Goal: Task Accomplishment & Management: Manage account settings

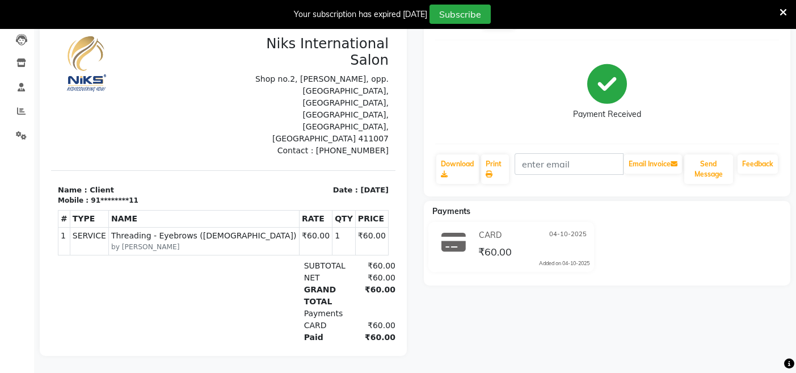
click at [783, 11] on icon at bounding box center [783, 12] width 7 height 10
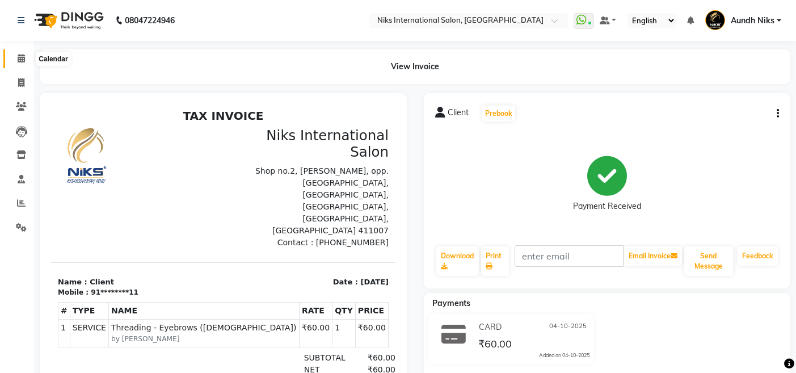
click at [24, 57] on icon at bounding box center [21, 58] width 7 height 9
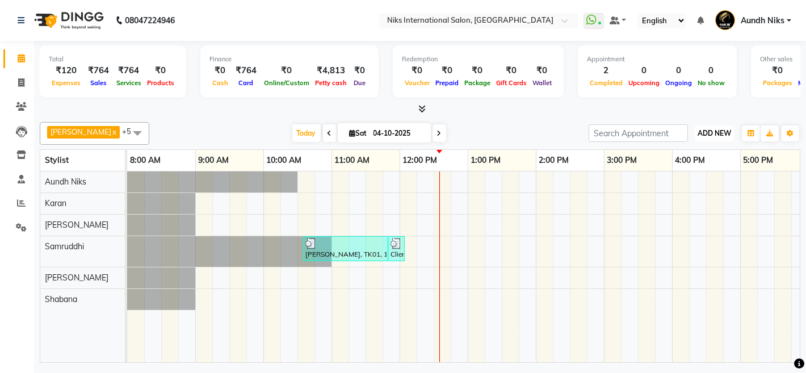
click at [716, 136] on span "ADD NEW" at bounding box center [714, 133] width 33 height 9
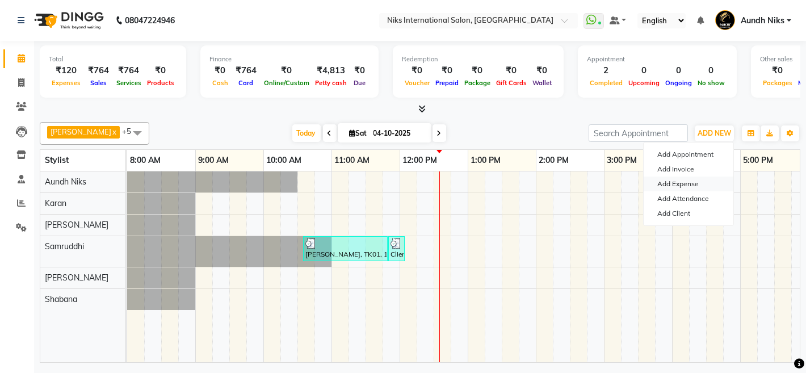
click at [698, 182] on link "Add Expense" at bounding box center [689, 184] width 90 height 15
select select "1"
select select "2290"
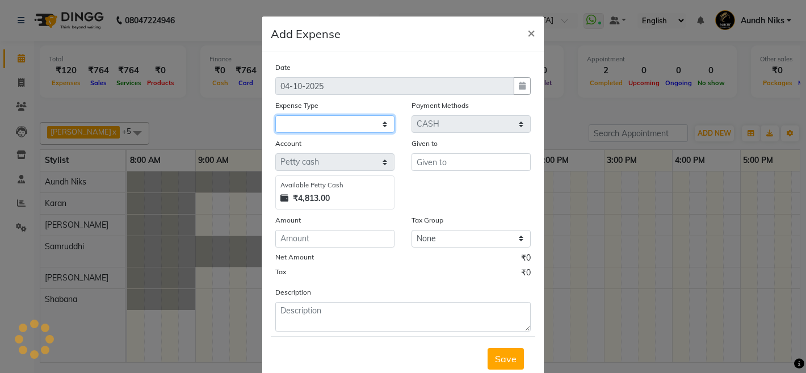
click at [312, 124] on select at bounding box center [334, 124] width 119 height 18
select select "964"
click at [275, 115] on select "Select Cash transfer to hub Client Snacks Donation Equipment Maintenance Miscel…" at bounding box center [334, 124] width 119 height 18
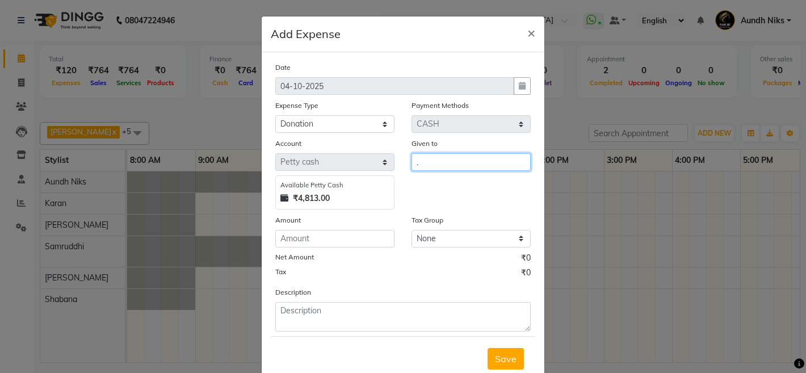
click at [425, 164] on input "." at bounding box center [471, 162] width 119 height 18
type input "."
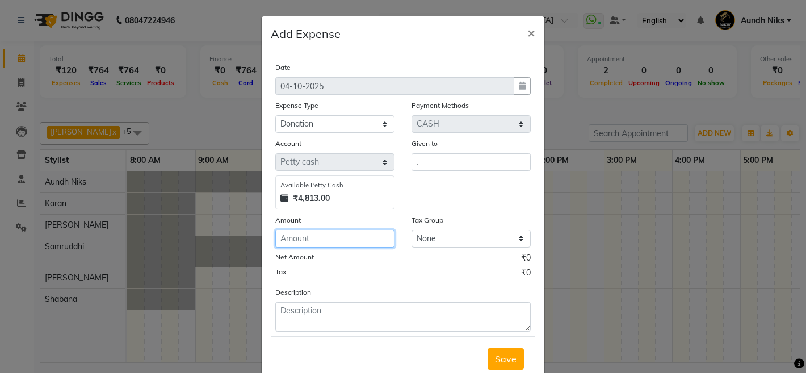
click at [298, 237] on input "number" at bounding box center [334, 239] width 119 height 18
type input "20"
click at [490, 362] on button "Save" at bounding box center [506, 359] width 36 height 22
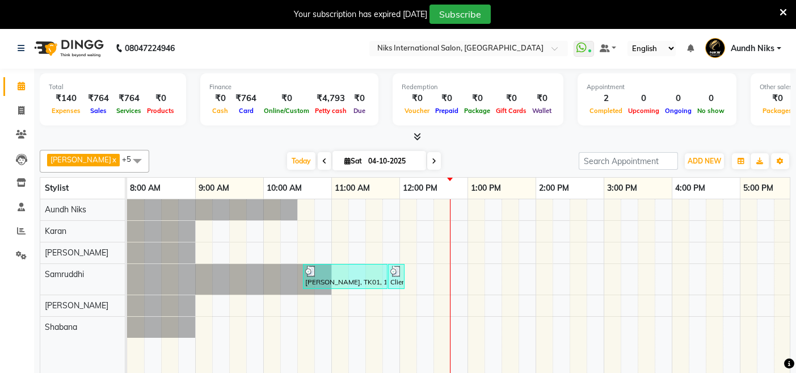
click at [787, 10] on icon at bounding box center [783, 12] width 7 height 10
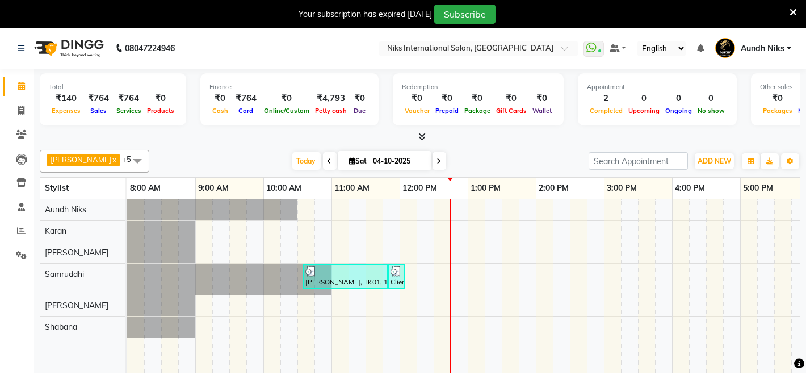
click at [787, 28] on nav "08047224946 Select Location × Niks International Salon, Aundh WhatsApp Status ✕…" at bounding box center [403, 48] width 806 height 41
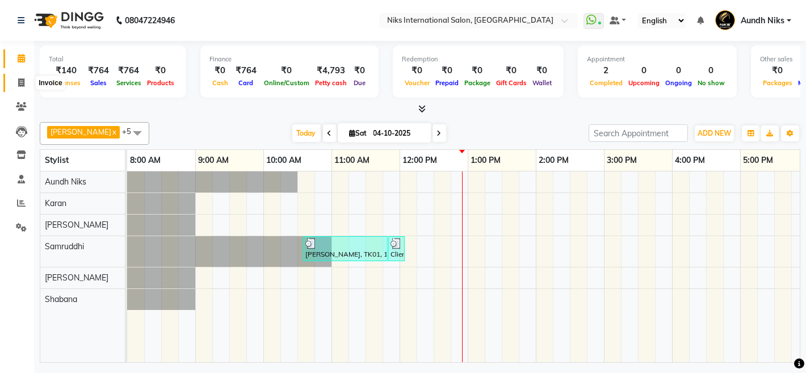
click at [20, 80] on icon at bounding box center [21, 82] width 6 height 9
select select "service"
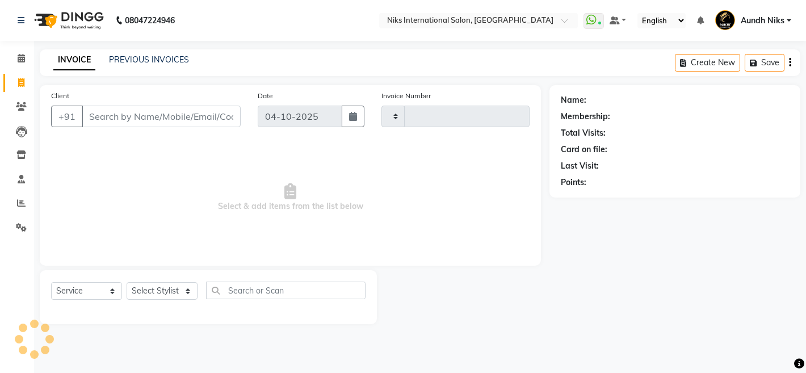
type input "2331"
select select "6"
click at [175, 291] on select "Select Stylist [PERSON_NAME] Aundh Niks [PERSON_NAME] Jiya [PERSON_NAME] Mahhi …" at bounding box center [162, 291] width 71 height 18
select select "803"
click at [127, 282] on select "Select Stylist [PERSON_NAME] Aundh Niks [PERSON_NAME] Jiya [PERSON_NAME] Mahhi …" at bounding box center [162, 291] width 71 height 18
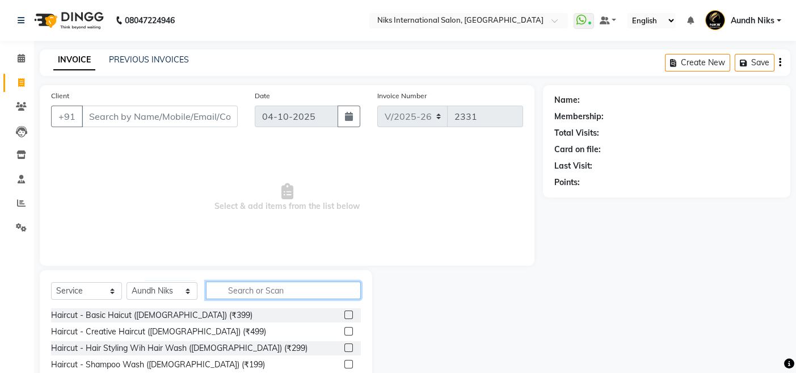
click at [282, 293] on input "text" at bounding box center [283, 291] width 155 height 18
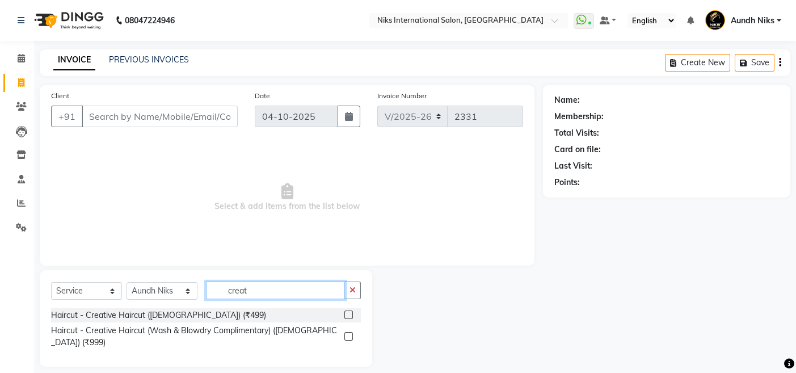
type input "creat"
click at [349, 332] on label at bounding box center [349, 336] width 9 height 9
click at [349, 333] on input "checkbox" at bounding box center [348, 336] width 7 height 7
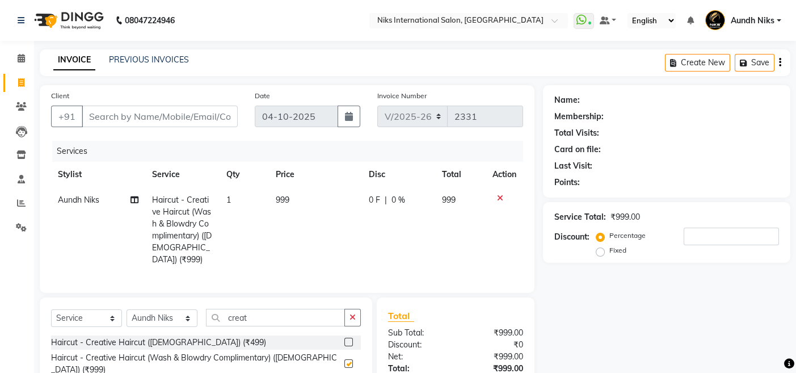
checkbox input "false"
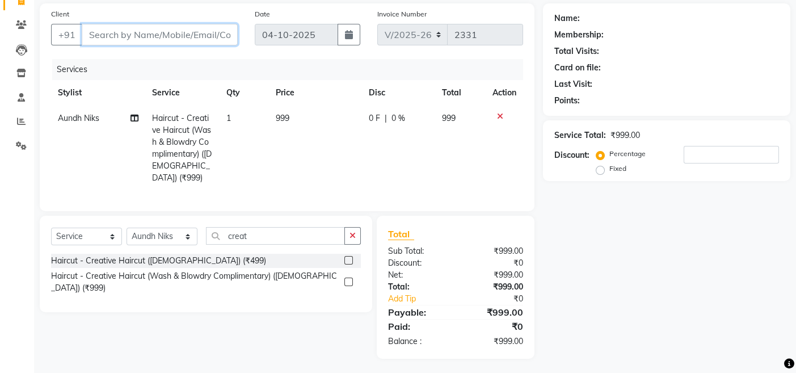
click at [169, 28] on input "Client" at bounding box center [160, 35] width 156 height 22
type input "1"
type input "0"
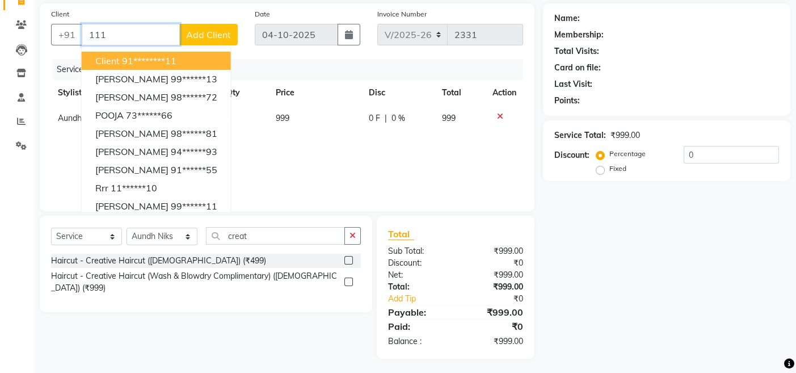
click at [140, 55] on ngb-highlight "91********11" at bounding box center [149, 60] width 54 height 11
type input "********11"
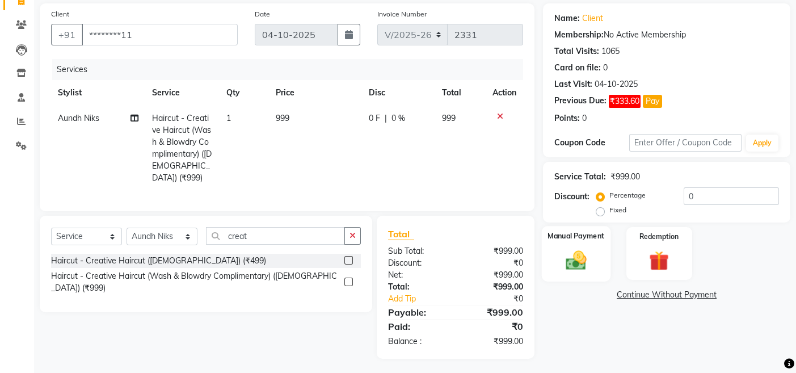
click at [561, 250] on img at bounding box center [576, 260] width 34 height 24
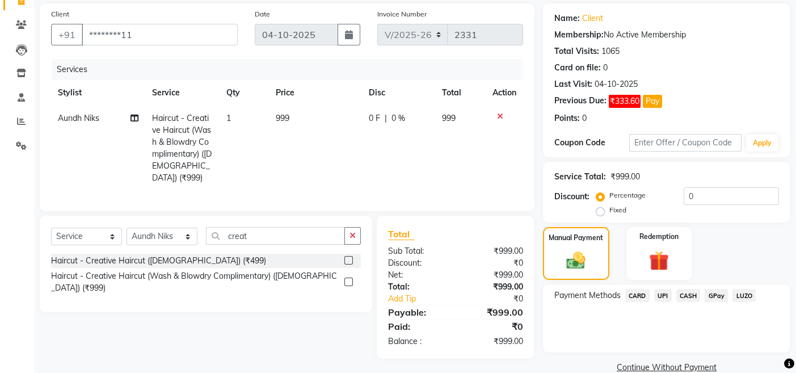
click at [681, 294] on span "CASH" at bounding box center [689, 295] width 24 height 13
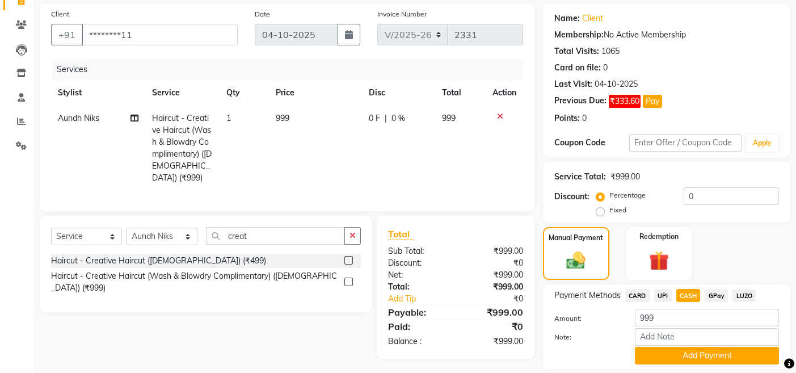
scroll to position [117, 0]
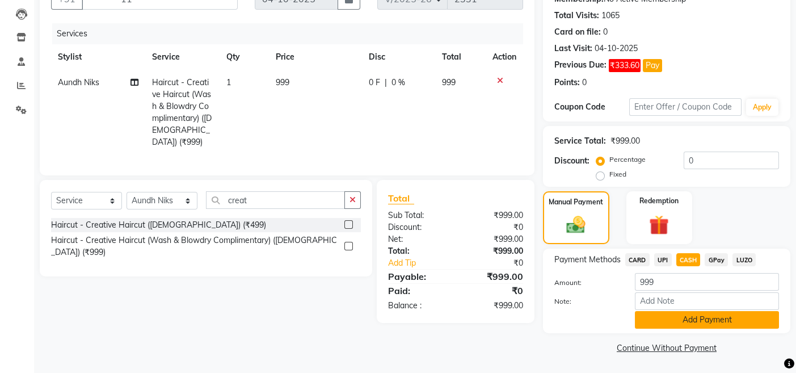
click at [650, 314] on button "Add Payment" at bounding box center [707, 320] width 144 height 18
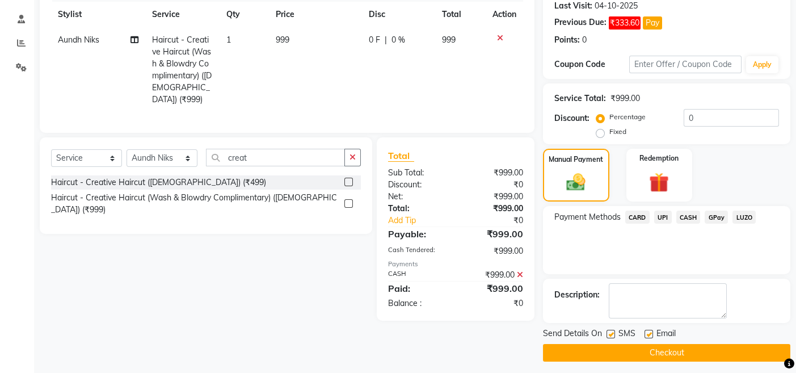
scroll to position [165, 0]
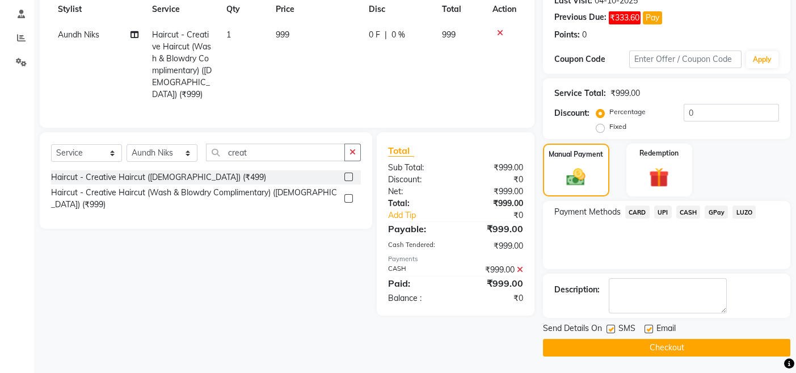
click at [556, 346] on button "Checkout" at bounding box center [666, 348] width 247 height 18
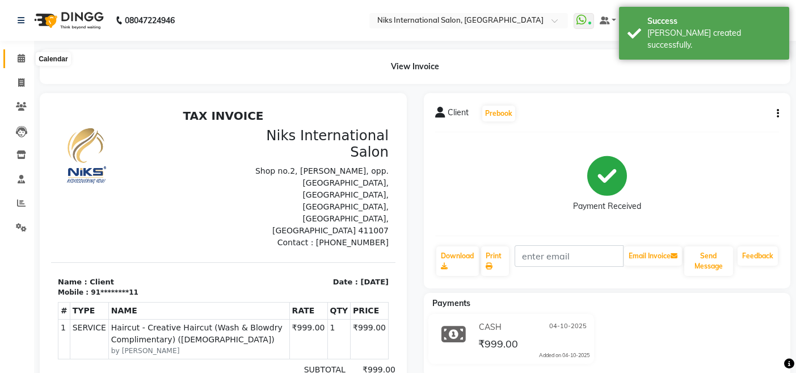
click at [19, 56] on icon at bounding box center [21, 58] width 7 height 9
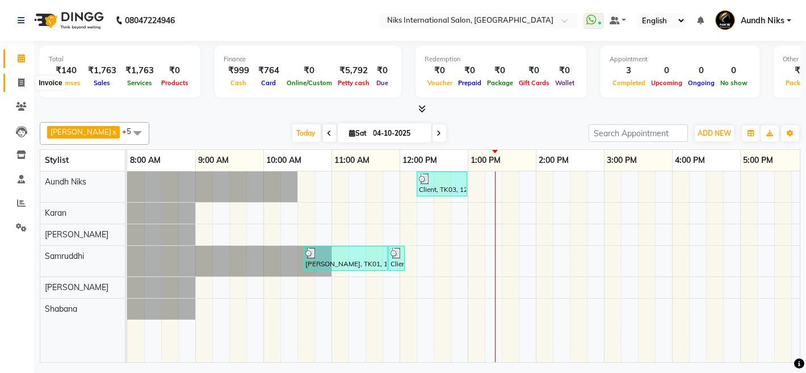
click at [16, 80] on span at bounding box center [21, 83] width 20 height 13
select select "service"
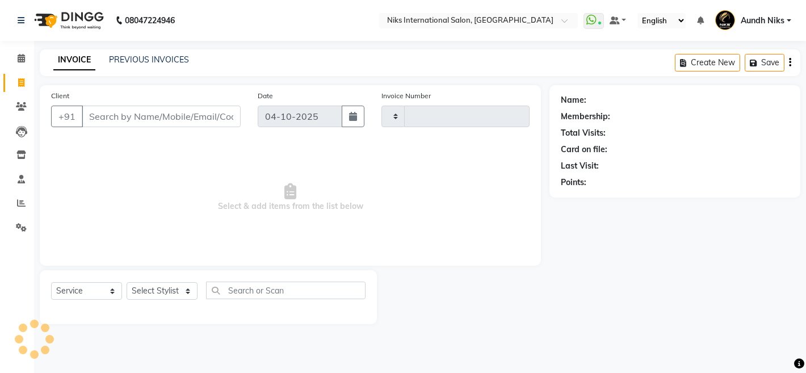
type input "2332"
select select "6"
click at [156, 292] on select "Select Stylist" at bounding box center [162, 291] width 71 height 18
click at [81, 220] on span "Select & add items from the list below" at bounding box center [290, 198] width 478 height 114
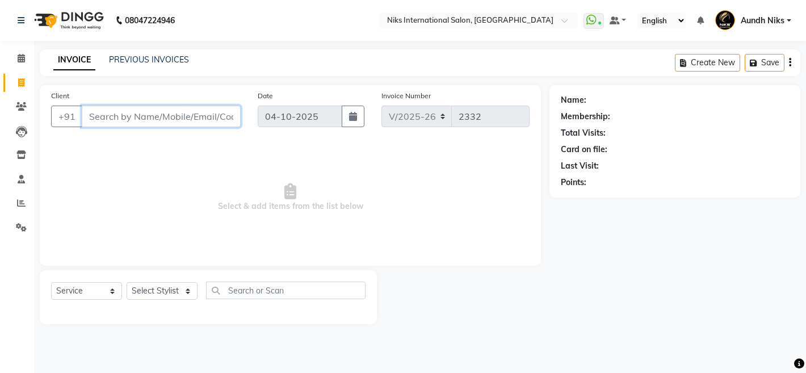
click at [116, 115] on input "Client" at bounding box center [161, 117] width 159 height 22
click at [92, 116] on input "888888011" at bounding box center [132, 117] width 101 height 22
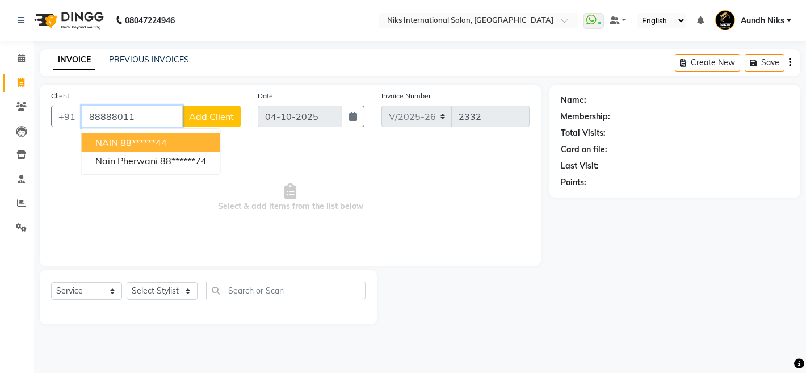
click at [148, 117] on input "88888011" at bounding box center [132, 117] width 101 height 22
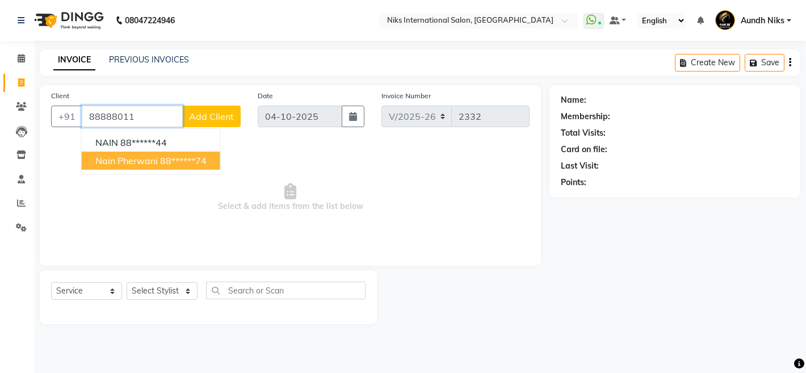
click at [171, 159] on ngb-highlight "88******74" at bounding box center [183, 160] width 47 height 11
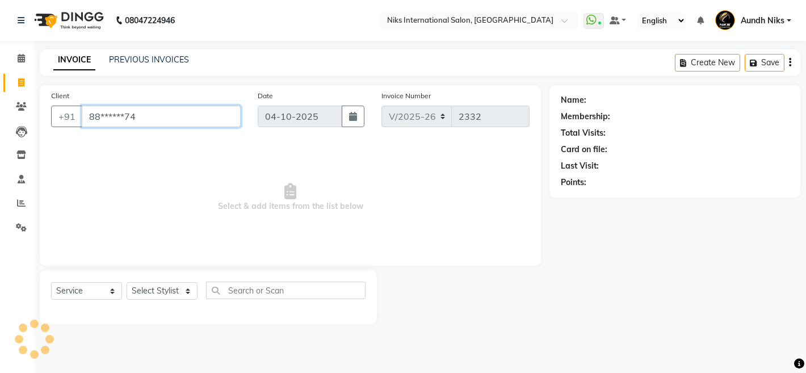
type input "88******74"
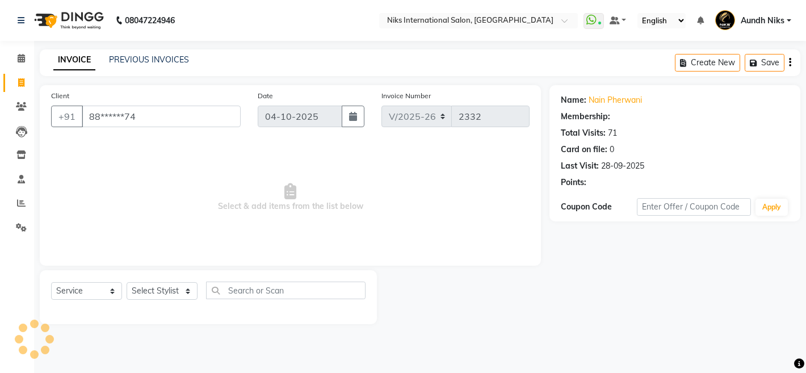
select select "1: Object"
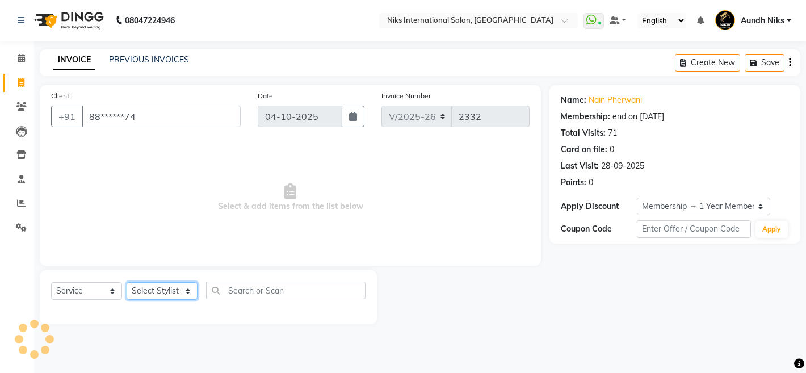
click at [169, 289] on select "Select Stylist [PERSON_NAME] Aundh Niks [PERSON_NAME] Jiya [PERSON_NAME] Mahhi …" at bounding box center [162, 291] width 71 height 18
select select "22944"
click at [127, 282] on select "Select Stylist [PERSON_NAME] Aundh Niks [PERSON_NAME] Jiya [PERSON_NAME] Mahhi …" at bounding box center [162, 291] width 71 height 18
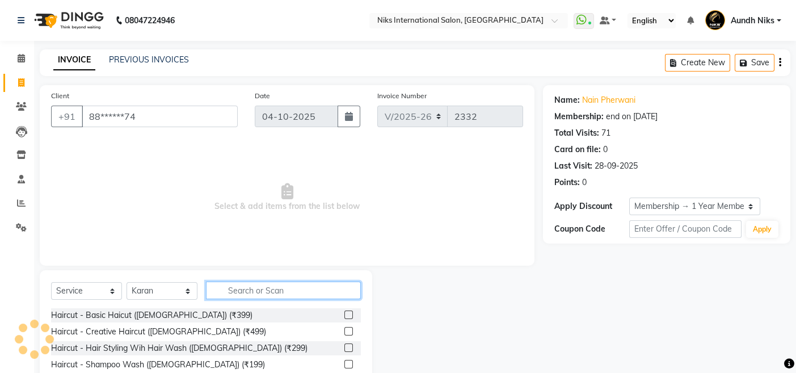
click at [285, 286] on input "text" at bounding box center [283, 291] width 155 height 18
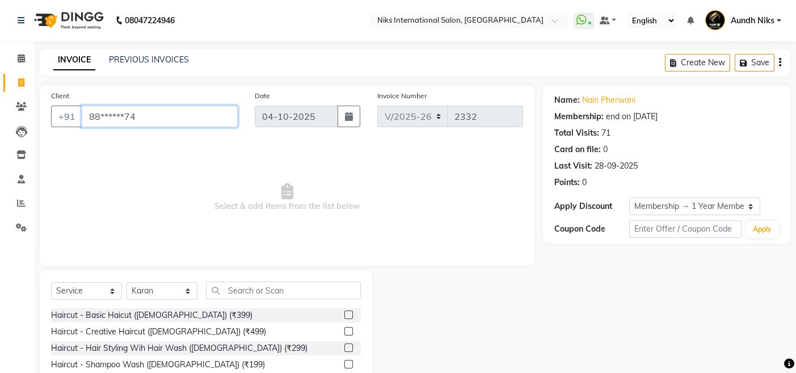
click at [140, 119] on input "88******74" at bounding box center [160, 117] width 156 height 22
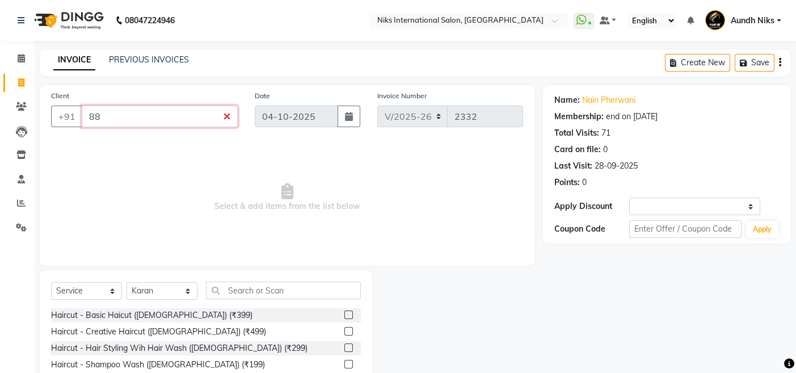
type input "8"
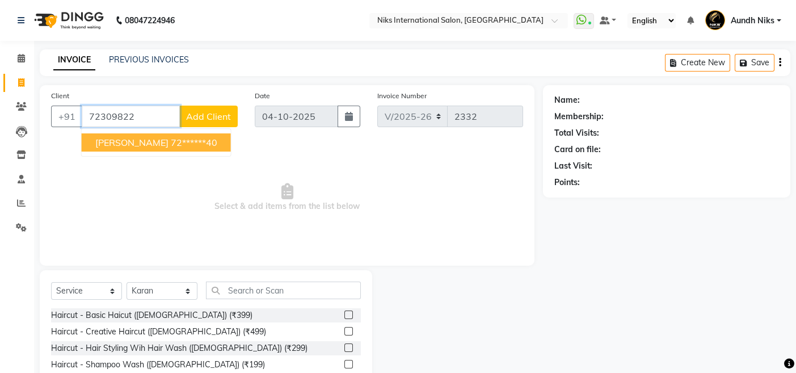
click at [131, 142] on span "[PERSON_NAME]" at bounding box center [131, 142] width 73 height 11
type input "72******40"
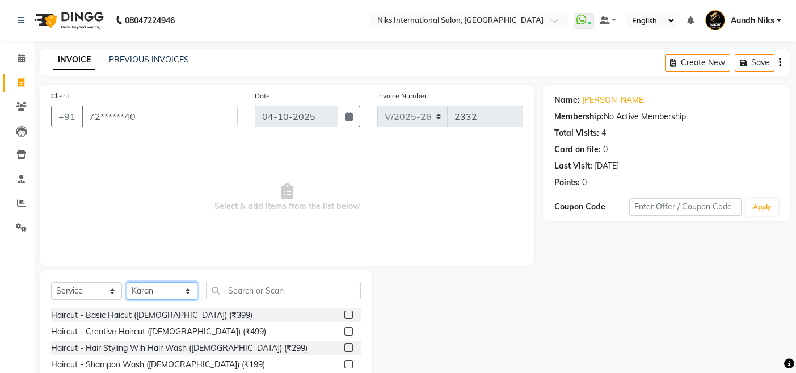
click at [190, 292] on select "Select Stylist [PERSON_NAME] Aundh Niks [PERSON_NAME] Jiya [PERSON_NAME] Mahhi …" at bounding box center [162, 291] width 71 height 18
select select "20840"
click at [127, 282] on select "Select Stylist [PERSON_NAME] Aundh Niks [PERSON_NAME] Jiya [PERSON_NAME] Mahhi …" at bounding box center [162, 291] width 71 height 18
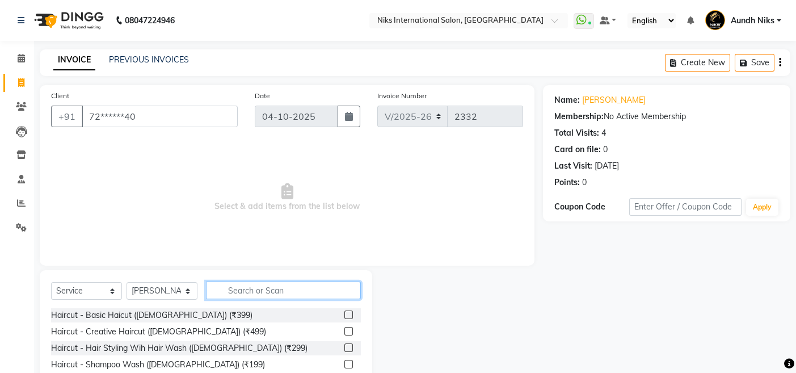
click at [250, 293] on input "text" at bounding box center [283, 291] width 155 height 18
type input "thre"
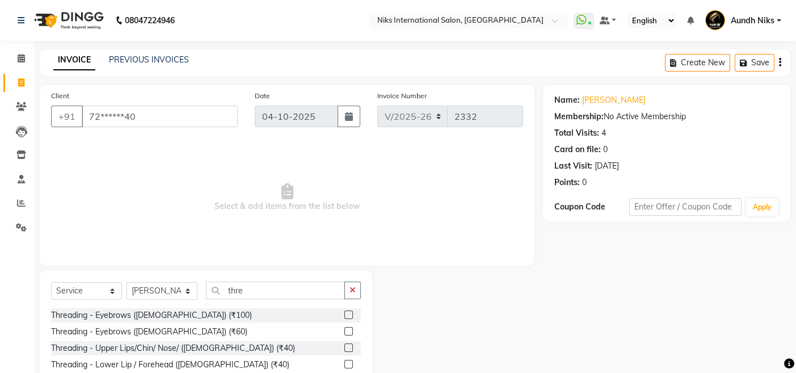
click at [350, 331] on label at bounding box center [349, 331] width 9 height 9
click at [350, 331] on input "checkbox" at bounding box center [348, 331] width 7 height 7
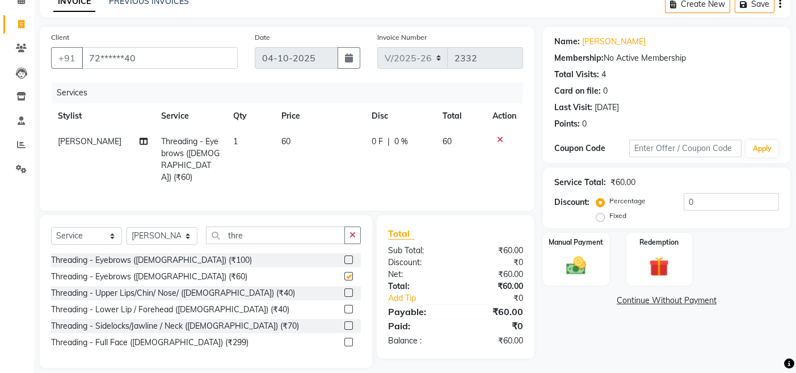
checkbox input "false"
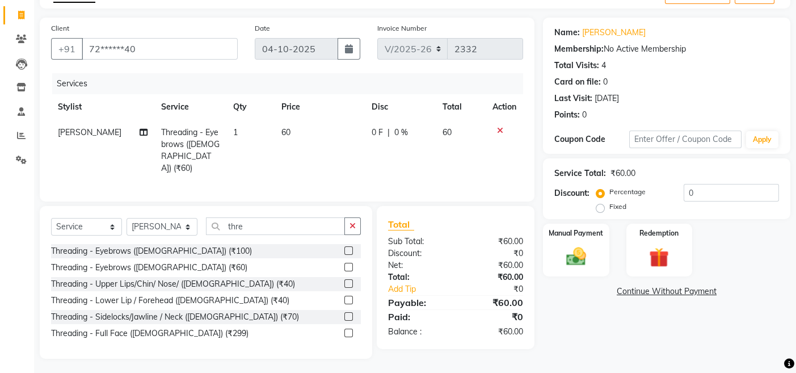
click at [350, 282] on label at bounding box center [349, 283] width 9 height 9
click at [350, 282] on input "checkbox" at bounding box center [348, 283] width 7 height 7
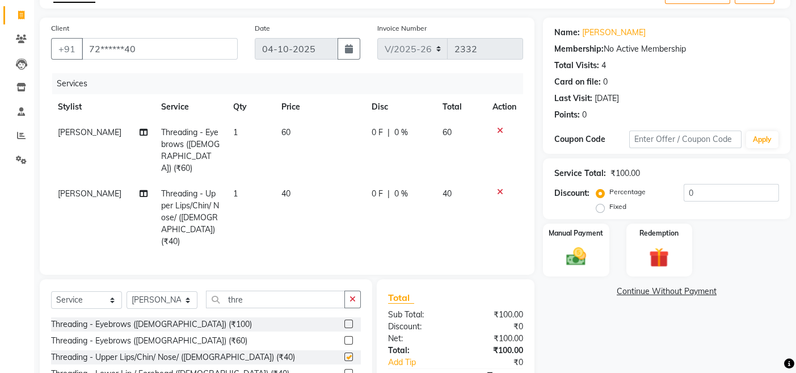
checkbox input "false"
click at [564, 252] on img at bounding box center [576, 257] width 34 height 24
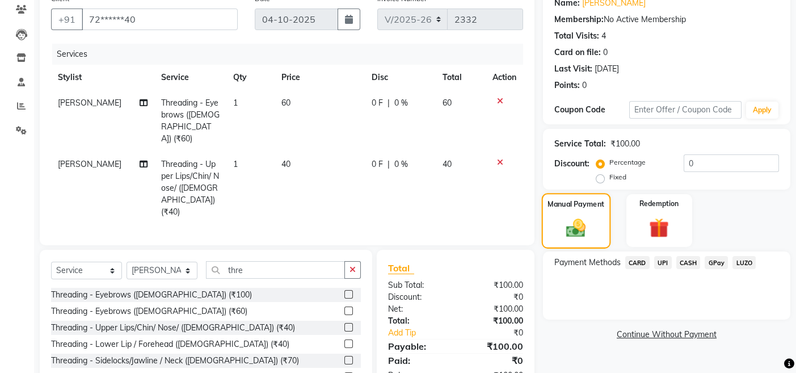
scroll to position [129, 0]
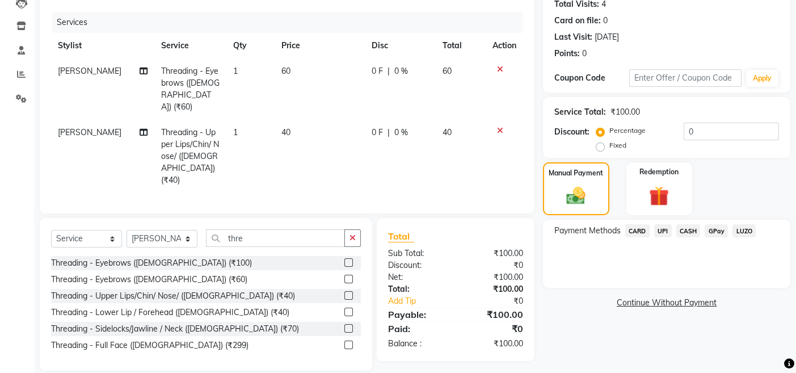
click at [640, 229] on span "CARD" at bounding box center [638, 230] width 24 height 13
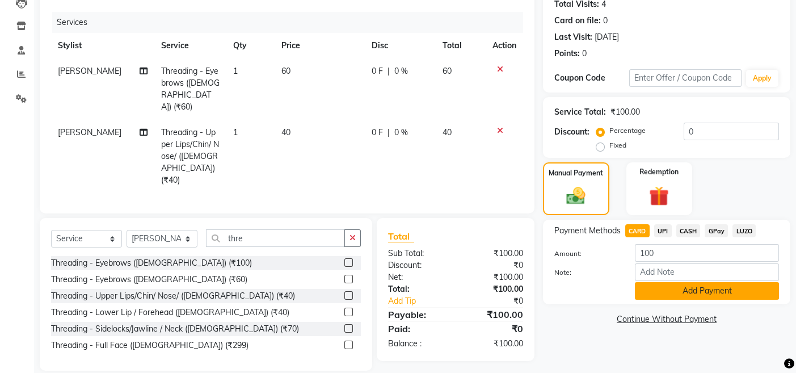
click at [669, 284] on button "Add Payment" at bounding box center [707, 291] width 144 height 18
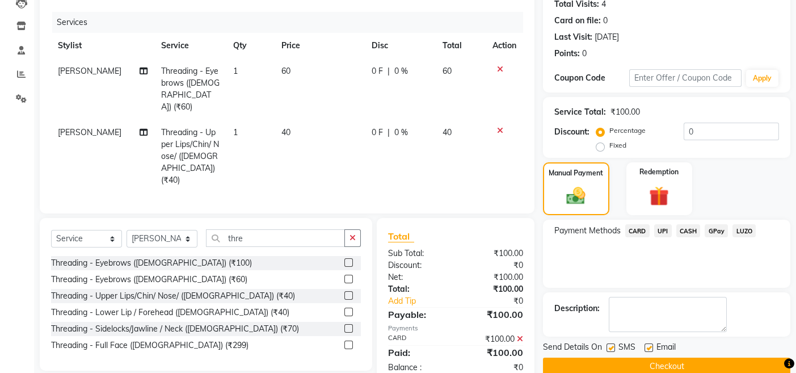
scroll to position [148, 0]
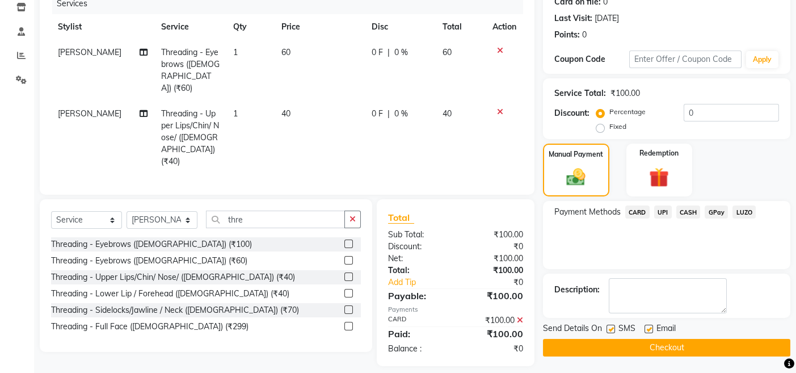
click at [555, 346] on button "Checkout" at bounding box center [666, 348] width 247 height 18
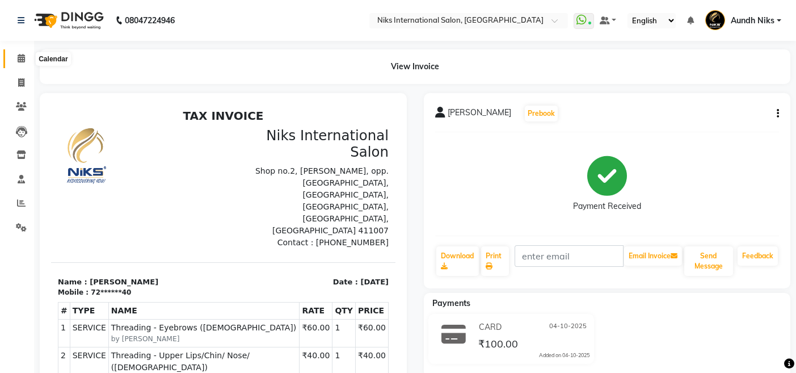
click at [19, 57] on icon at bounding box center [21, 58] width 7 height 9
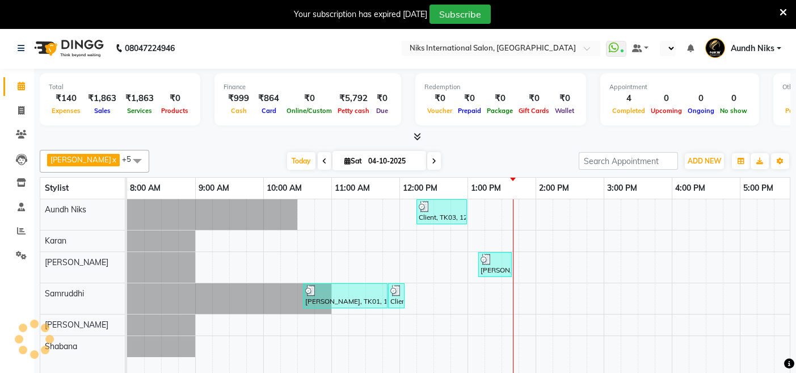
select select "en"
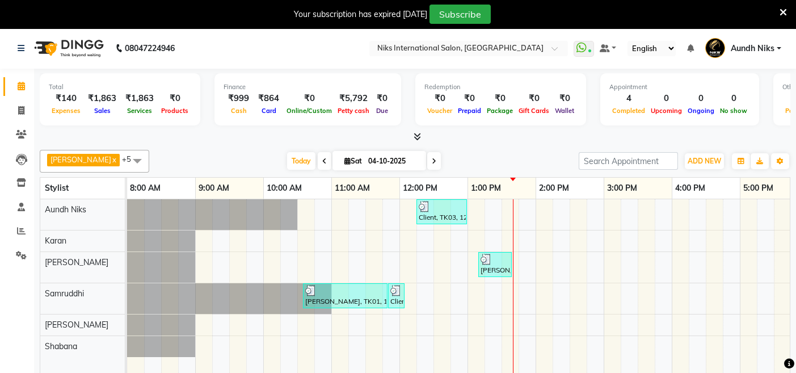
click at [417, 238] on div "Client, TK03, 12:15 PM-01:00 PM, Haircut - Creative Haircut (Wash & Blowdry Com…" at bounding box center [638, 294] width 1022 height 191
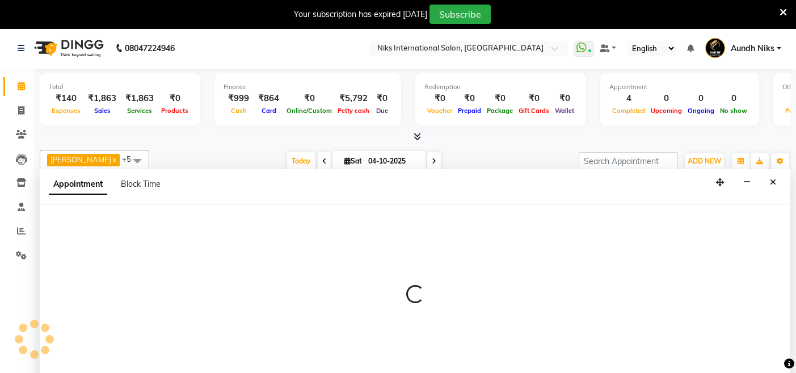
scroll to position [27, 0]
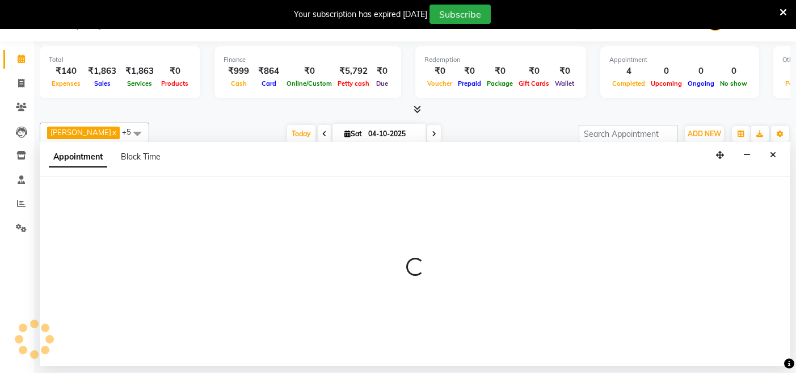
select select "22944"
select select "735"
select select "tentative"
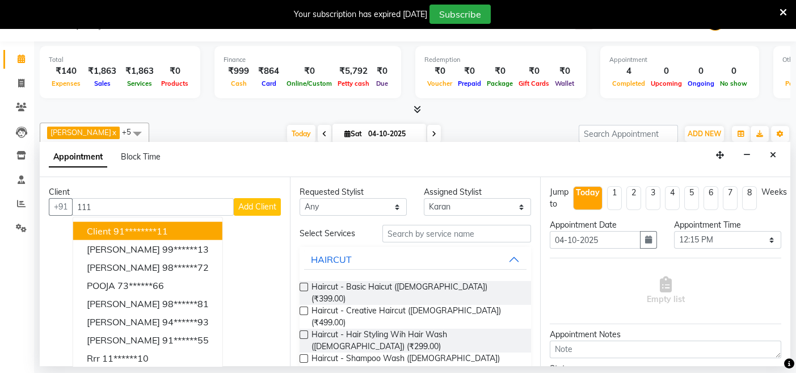
click at [215, 229] on button "Client 91********11" at bounding box center [147, 231] width 149 height 18
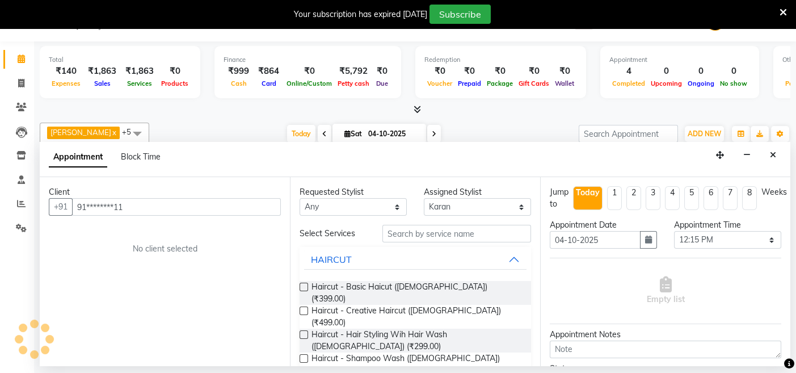
type input "91********11"
click at [404, 223] on div "Requested Stylist Any Amruta Aundh Niks Ishika Jayesh Jiya Karan Rajesh Samrudd…" at bounding box center [415, 271] width 250 height 188
click at [405, 230] on input "text" at bounding box center [457, 234] width 149 height 18
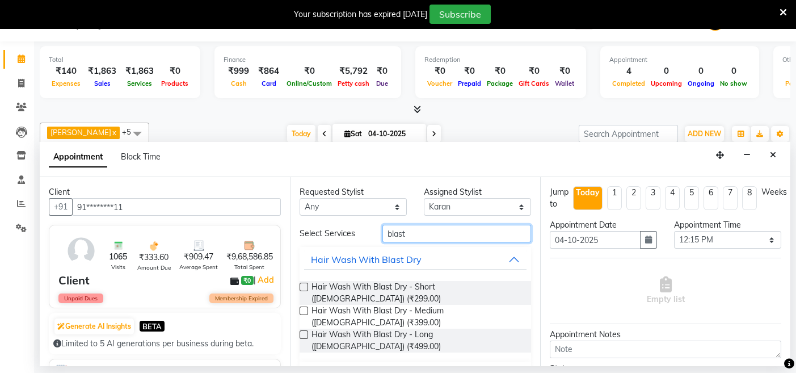
type input "blast"
click at [302, 307] on label at bounding box center [304, 311] width 9 height 9
click at [302, 308] on input "checkbox" at bounding box center [303, 311] width 7 height 7
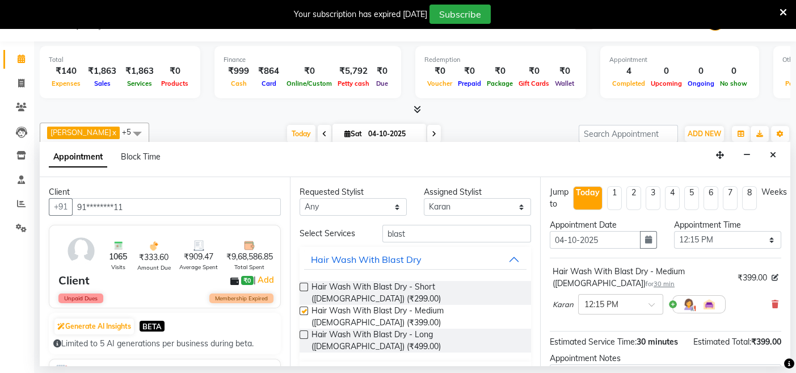
checkbox input "false"
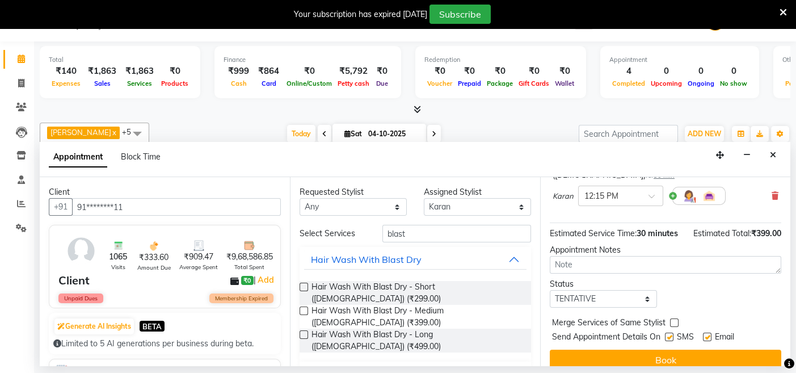
scroll to position [133, 0]
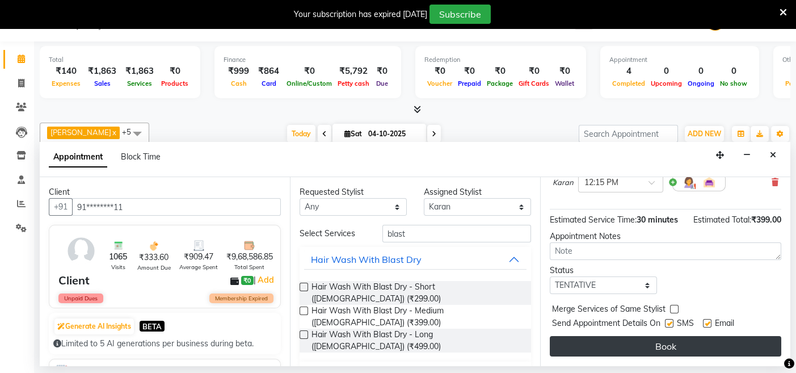
click at [559, 347] on button "Book" at bounding box center [666, 346] width 232 height 20
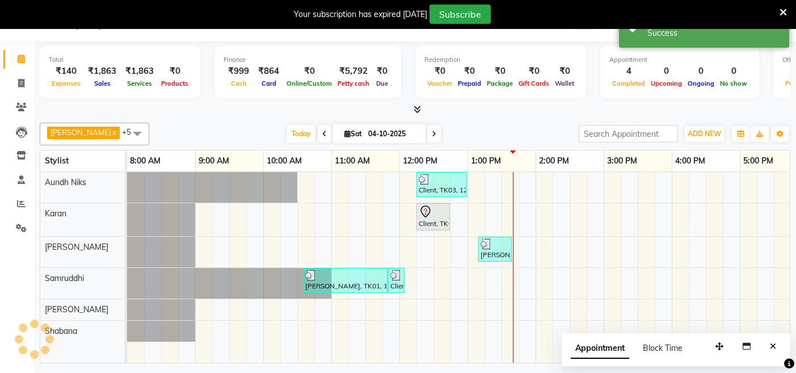
scroll to position [0, 0]
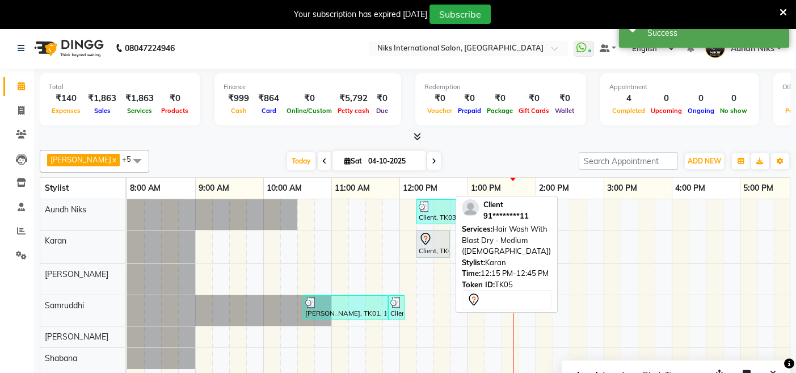
click at [431, 247] on div "Client, TK05, 12:15 PM-12:45 PM, Hair Wash With Blast Dry - Medium (Female)" at bounding box center [433, 244] width 31 height 24
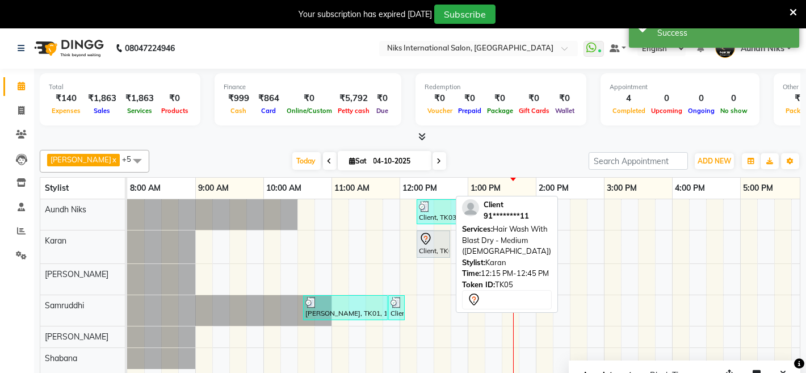
select select "7"
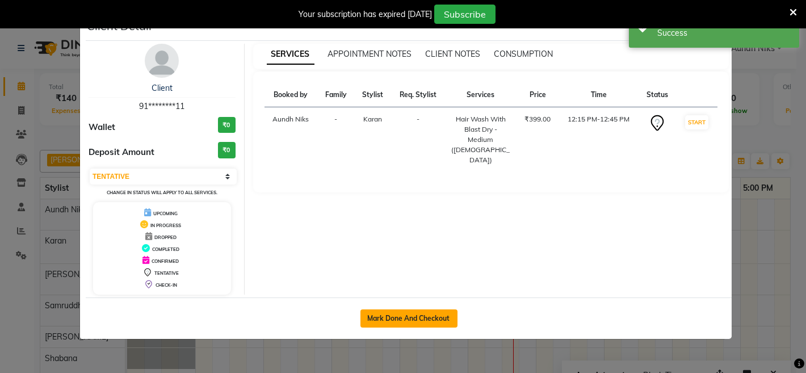
click at [381, 318] on button "Mark Done And Checkout" at bounding box center [408, 318] width 97 height 18
select select "6"
select select "service"
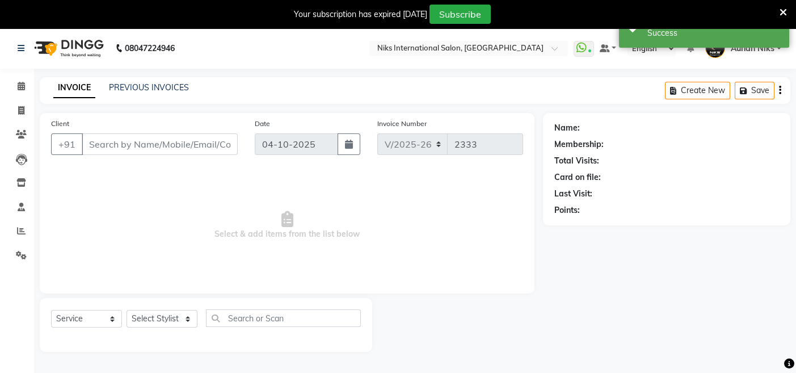
type input "11******11"
select select "22944"
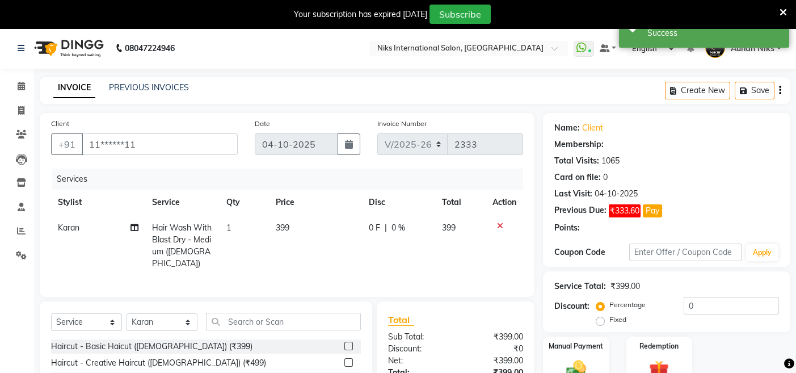
scroll to position [110, 0]
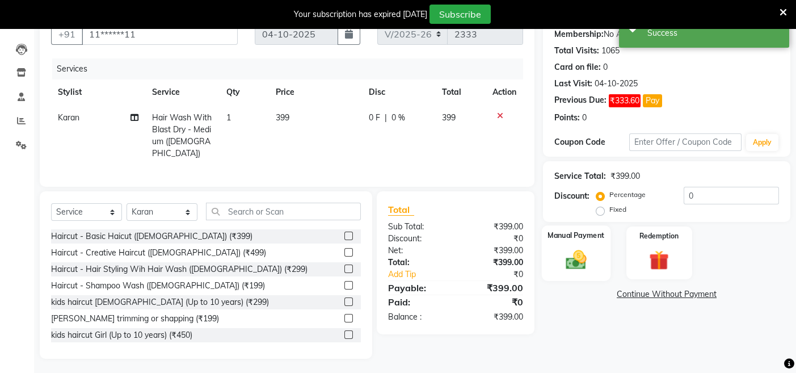
click at [576, 239] on label "Manual Payment" at bounding box center [576, 235] width 57 height 11
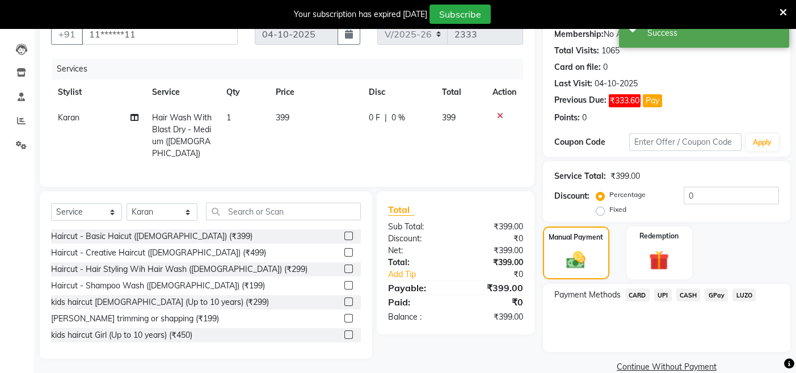
click at [638, 293] on span "CARD" at bounding box center [638, 294] width 24 height 13
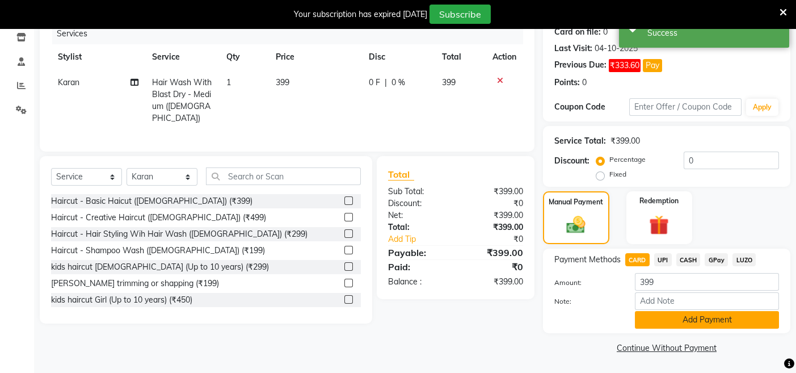
click at [653, 312] on button "Add Payment" at bounding box center [707, 320] width 144 height 18
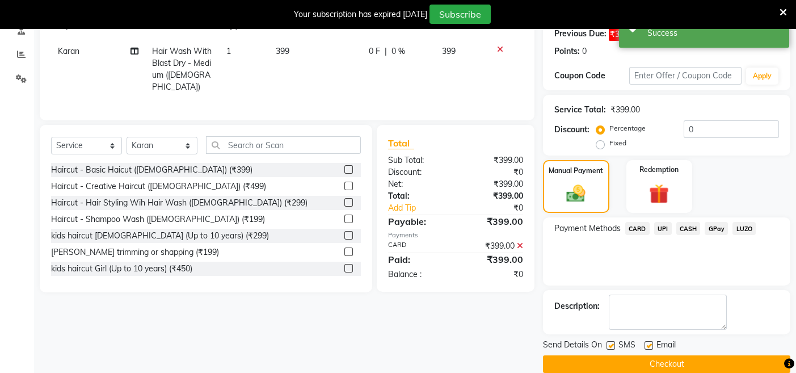
scroll to position [193, 0]
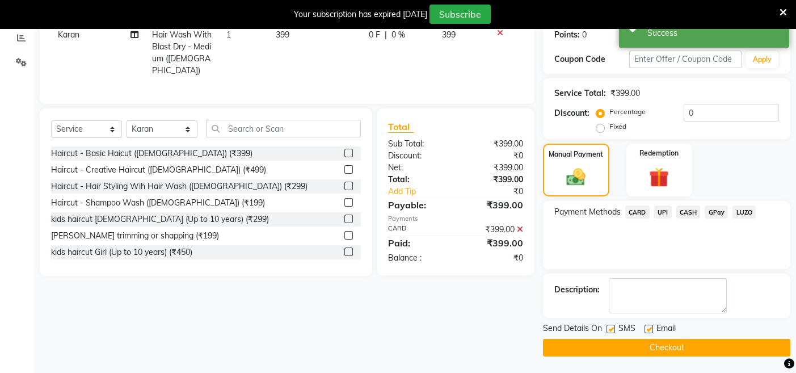
click at [554, 346] on button "Checkout" at bounding box center [666, 348] width 247 height 18
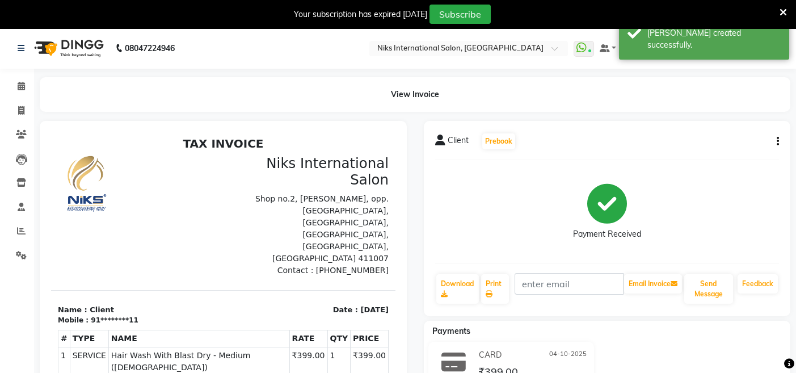
click at [782, 8] on icon at bounding box center [783, 12] width 7 height 10
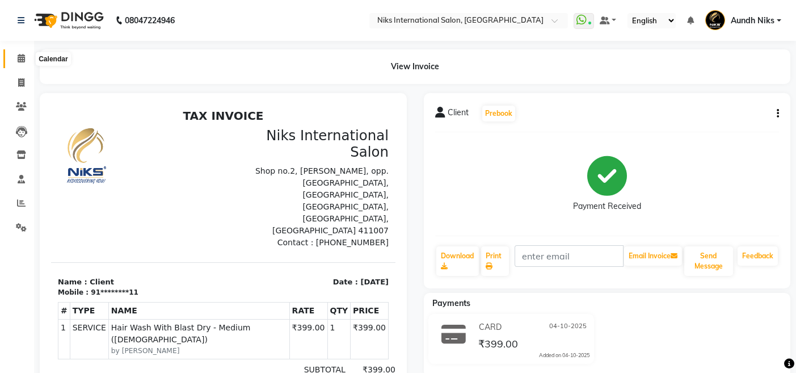
click at [18, 59] on icon at bounding box center [21, 58] width 7 height 9
